Goal: Transaction & Acquisition: Subscribe to service/newsletter

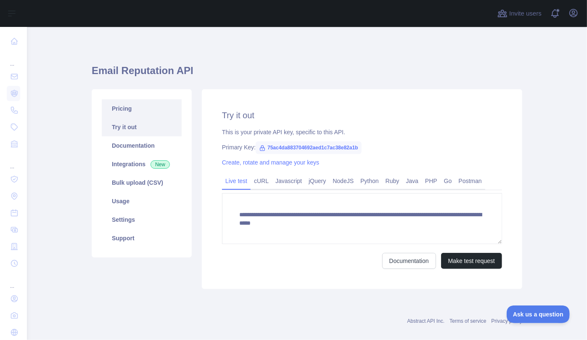
click at [129, 108] on link "Pricing" at bounding box center [142, 108] width 80 height 19
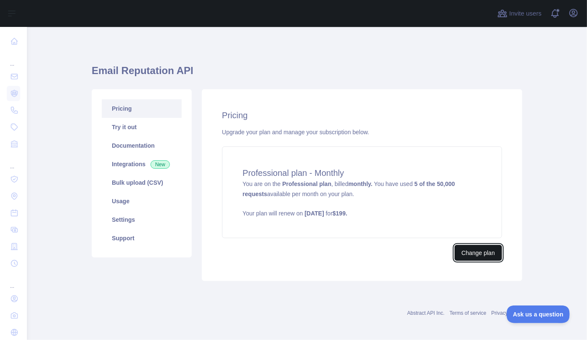
click at [479, 250] on button "Change plan" at bounding box center [479, 253] width 48 height 16
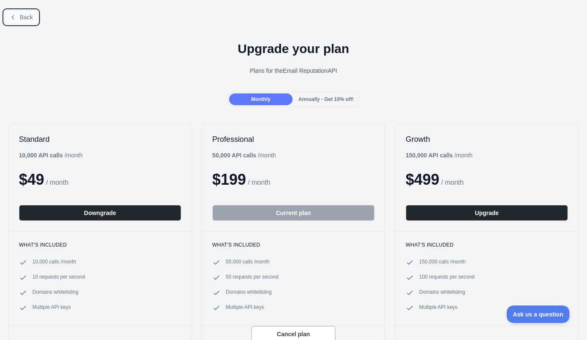
click at [24, 16] on span "Back" at bounding box center [26, 17] width 13 height 7
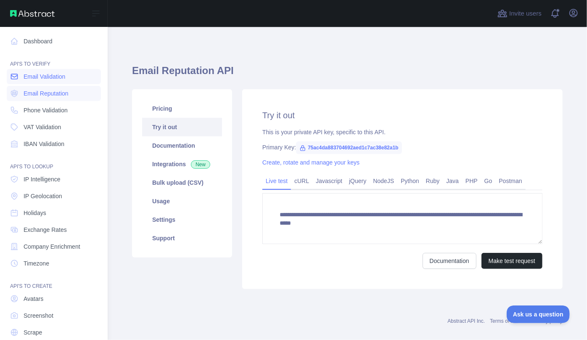
click at [49, 80] on span "Email Validation" at bounding box center [45, 76] width 42 height 8
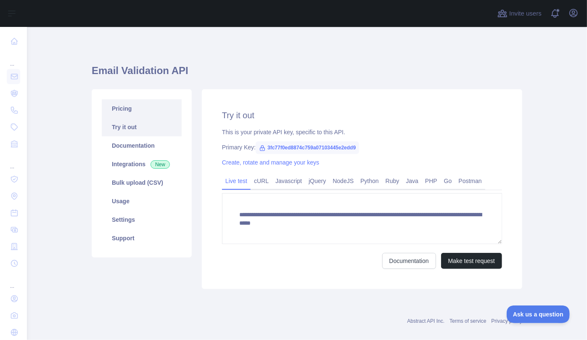
click at [132, 108] on link "Pricing" at bounding box center [142, 108] width 80 height 19
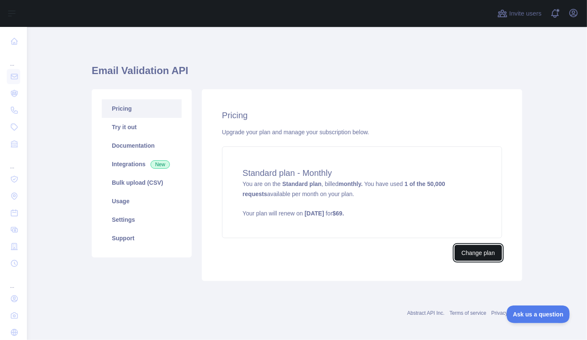
click at [480, 256] on button "Change plan" at bounding box center [479, 253] width 48 height 16
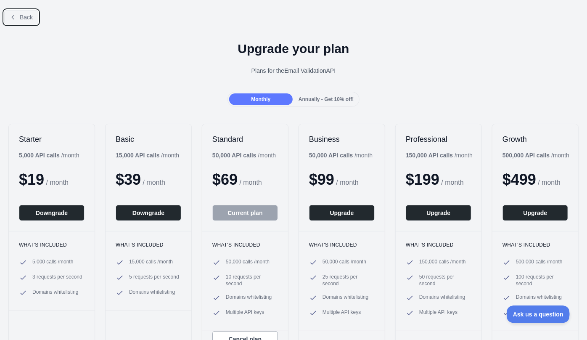
click at [21, 17] on span "Back" at bounding box center [26, 17] width 13 height 7
